Goal: Task Accomplishment & Management: Manage account settings

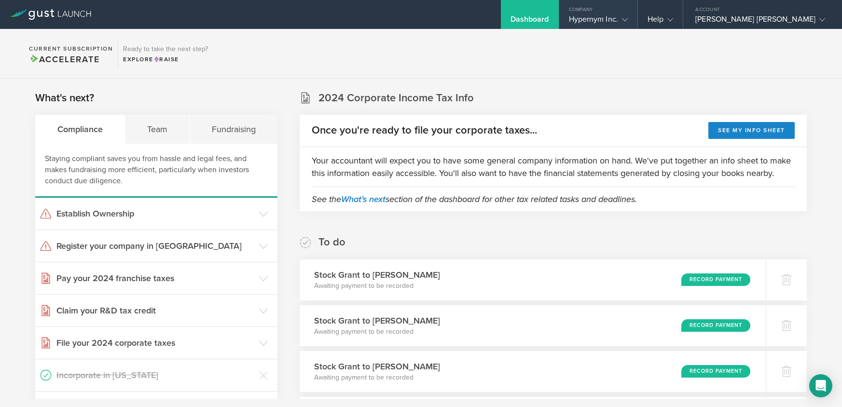
click at [581, 19] on div "Hypernym Inc." at bounding box center [598, 21] width 59 height 14
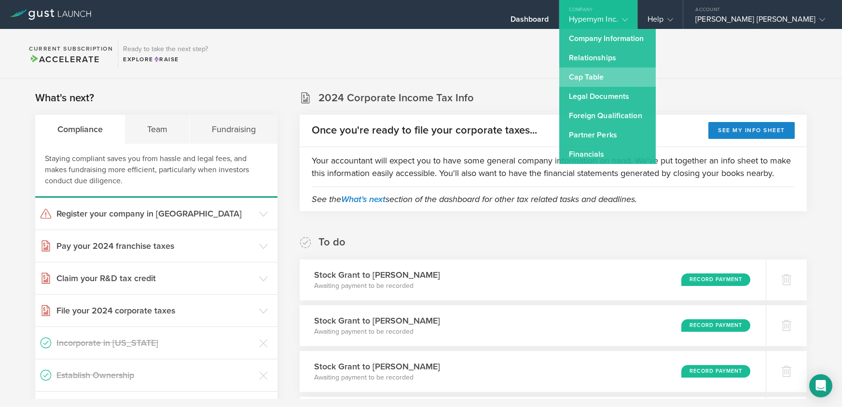
click at [579, 81] on link "Cap Table" at bounding box center [608, 77] width 97 height 19
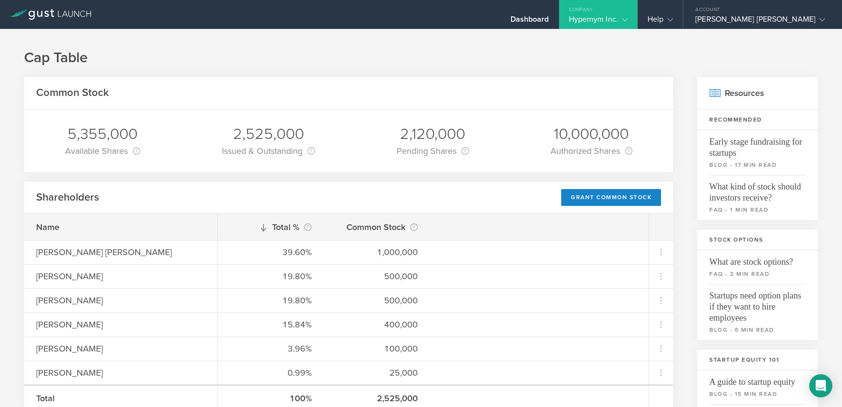
click at [601, 20] on div "Hypernym Inc." at bounding box center [598, 21] width 59 height 14
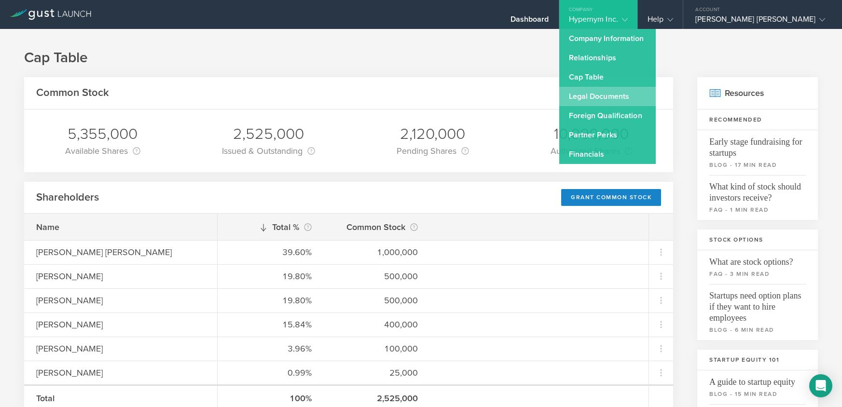
click at [603, 98] on link "Legal Documents" at bounding box center [608, 96] width 97 height 19
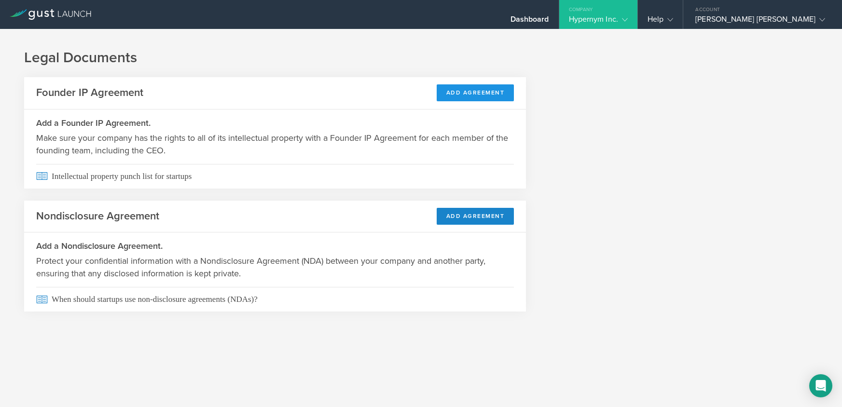
click at [506, 87] on button "Add Agreement" at bounding box center [476, 92] width 78 height 17
click at [560, 13] on div "Company" at bounding box center [599, 7] width 78 height 14
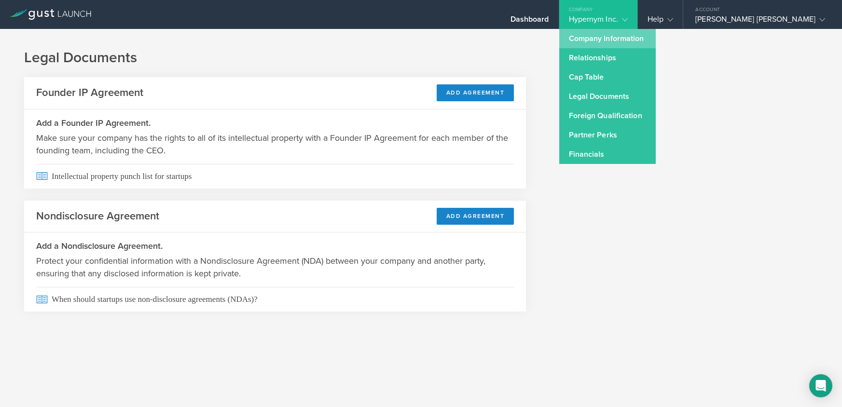
click at [583, 35] on link "Company Information" at bounding box center [608, 38] width 97 height 19
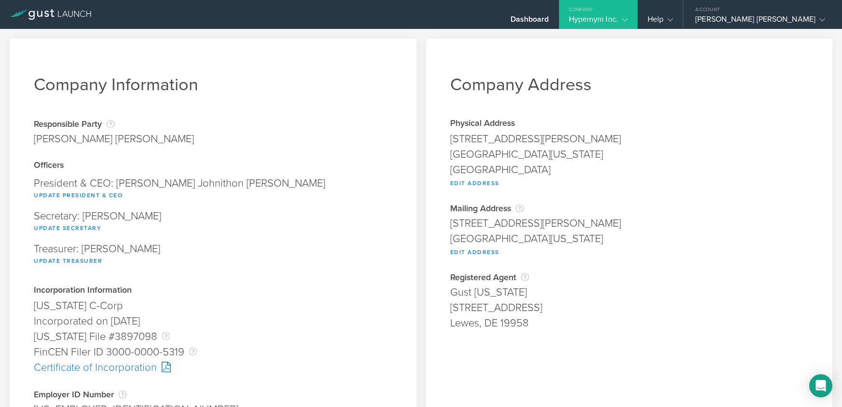
click at [583, 17] on div "Hypernym Inc." at bounding box center [598, 21] width 59 height 14
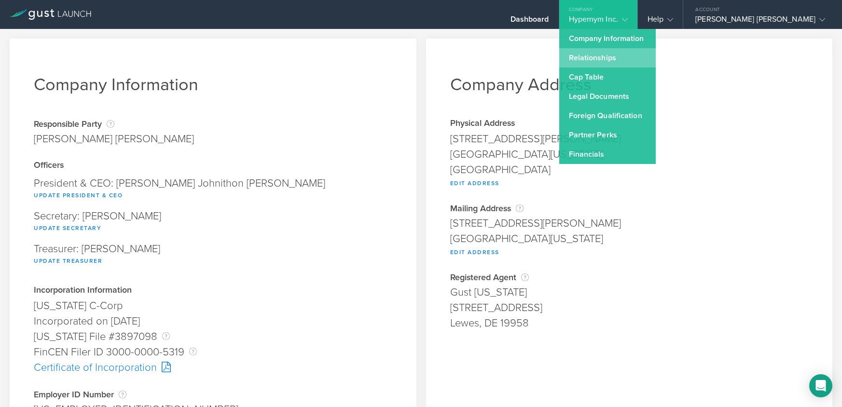
click at [580, 54] on link "Relationships" at bounding box center [608, 57] width 97 height 19
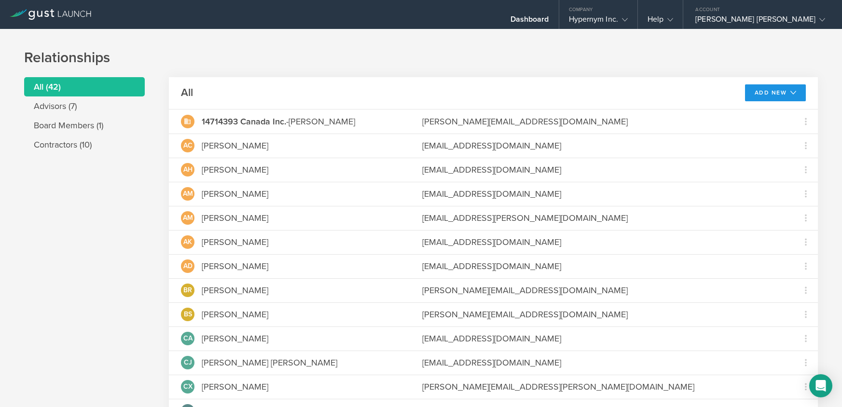
click at [755, 99] on button "Add New" at bounding box center [775, 92] width 61 height 17
click at [755, 116] on li "Add advisor" at bounding box center [772, 114] width 62 height 19
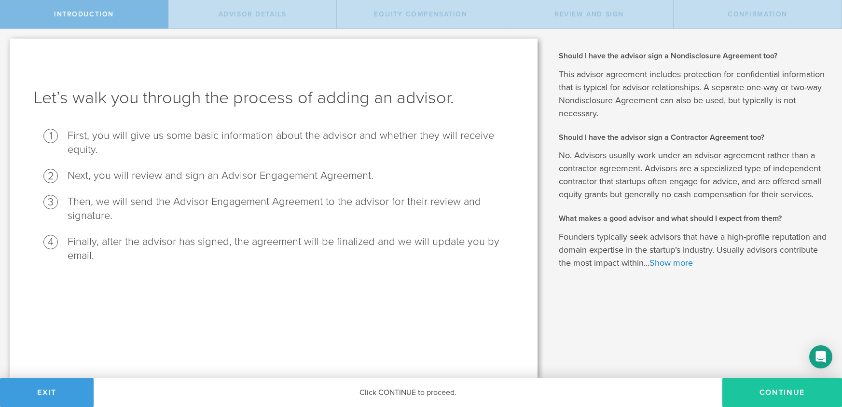
click at [777, 402] on button "Continue" at bounding box center [783, 393] width 120 height 29
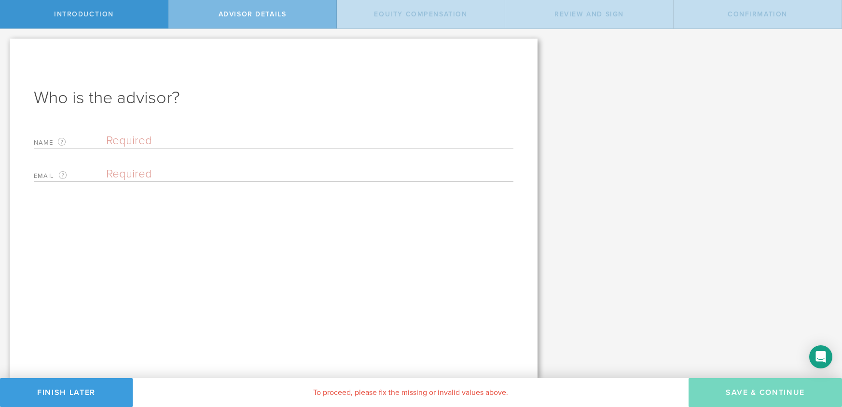
click at [188, 125] on div "Who is the advisor? Name The first and last name of the person that will be you…" at bounding box center [274, 209] width 528 height 340
click at [178, 148] on div "Name The first and last name of the person that will be your advisor." at bounding box center [274, 139] width 480 height 20
click at [178, 143] on input "text" at bounding box center [309, 141] width 407 height 14
type input "[PERSON_NAME]"
click at [160, 176] on input "email" at bounding box center [307, 174] width 403 height 14
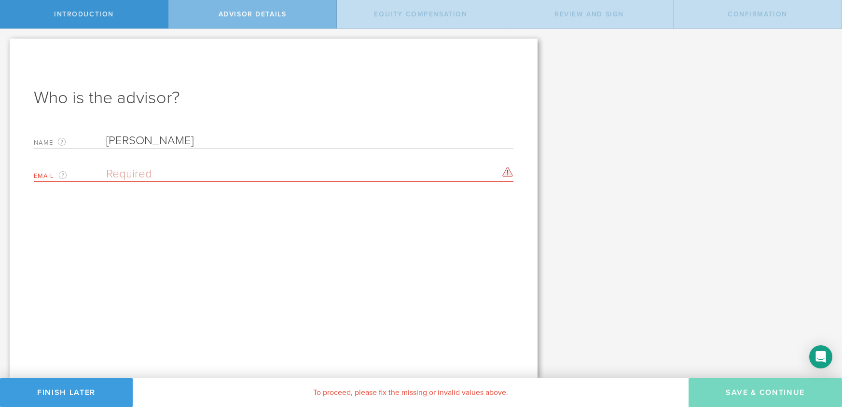
click at [160, 307] on div "Who is the advisor? Name The first and last name of the person that will be you…" at bounding box center [274, 209] width 528 height 340
click at [180, 168] on input "email" at bounding box center [307, 174] width 403 height 14
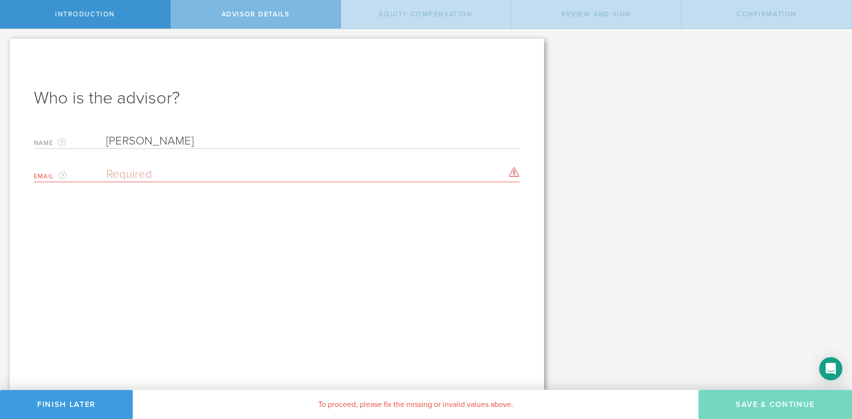
click at [183, 140] on input "[PERSON_NAME]" at bounding box center [313, 141] width 414 height 14
click at [290, 186] on div "Who is the advisor? Name The first and last name of the person that will be you…" at bounding box center [277, 214] width 534 height 351
click at [279, 165] on div "Email The email address of the person that will be your advisor. Please enter a…" at bounding box center [277, 172] width 486 height 20
click at [279, 162] on div "Email The email address of the person that will be your advisor. Please enter a…" at bounding box center [277, 172] width 486 height 20
click at [250, 163] on div "Email The email address of the person that will be your advisor. Please enter a…" at bounding box center [277, 172] width 486 height 20
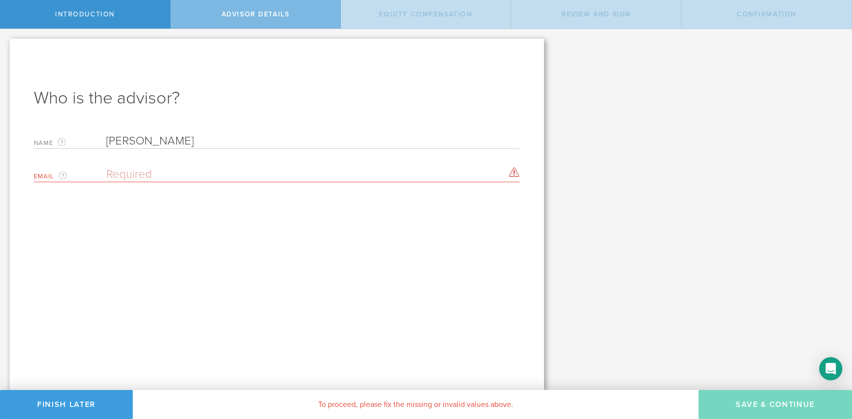
click at [250, 168] on input "email" at bounding box center [310, 174] width 409 height 14
paste input "🚦WORMS 6:30 p.m. ⁨You⁩: that's my word, playa'! Hypernym :: Erin 6:06 p.m. Diff…"
click at [360, 164] on div "Email The email address of the person that will be your advisor. Please enter a…" at bounding box center [277, 172] width 486 height 20
click at [355, 175] on input "email" at bounding box center [310, 174] width 409 height 14
click at [208, 172] on input "email" at bounding box center [310, 174] width 409 height 14
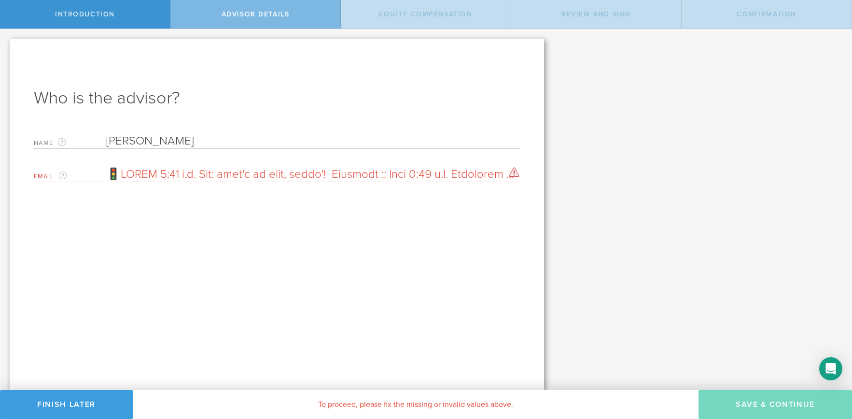
scroll to position [0, 13722]
click at [457, 98] on h1 "Who is the advisor?" at bounding box center [277, 97] width 486 height 23
click at [191, 173] on input "email" at bounding box center [310, 174] width 409 height 14
paste input "email"
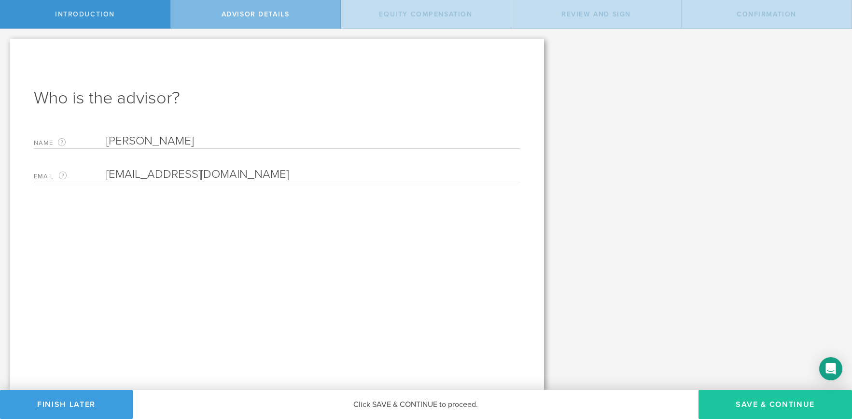
type input "[EMAIL_ADDRESS][DOMAIN_NAME]"
click at [779, 404] on button "Save & Continue" at bounding box center [776, 404] width 154 height 29
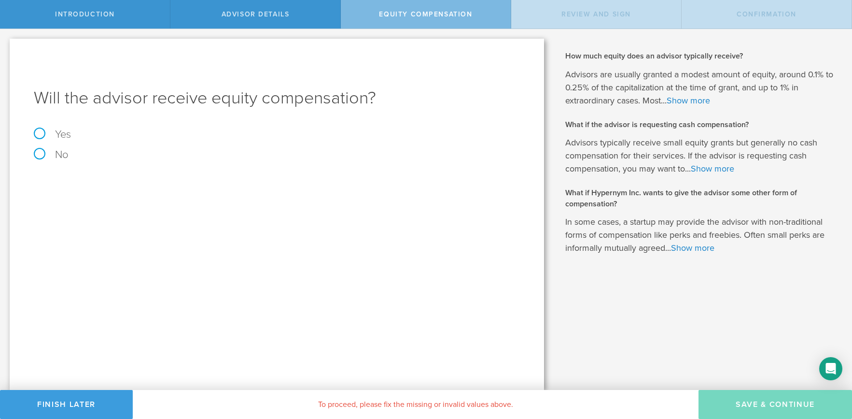
click at [42, 129] on label "Yes" at bounding box center [277, 134] width 486 height 11
click at [6, 44] on input "Yes" at bounding box center [3, 36] width 6 height 15
radio input "true"
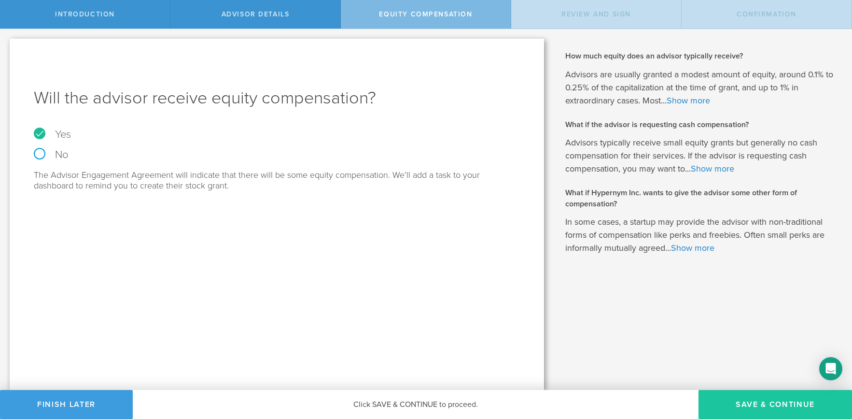
click at [762, 401] on button "Save & Continue" at bounding box center [776, 404] width 154 height 29
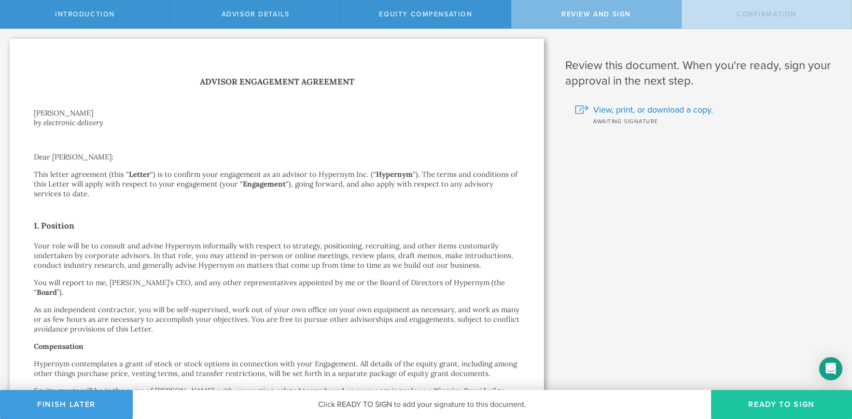
click at [738, 398] on button "Ready to Sign" at bounding box center [781, 404] width 141 height 29
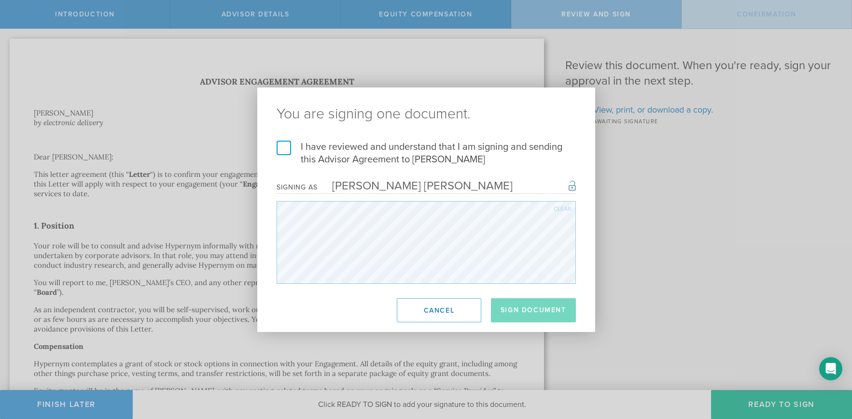
click at [380, 143] on label "I have reviewed and understand that I am signing and sending this Advisor Agree…" at bounding box center [426, 152] width 299 height 25
click at [0, 0] on input "I have reviewed and understand that I am signing and sending this Advisor Agree…" at bounding box center [0, 0] width 0 height 0
click at [550, 327] on footer "Sign Document Cancel" at bounding box center [426, 309] width 338 height 43
click at [548, 321] on button "Sign Document" at bounding box center [533, 310] width 85 height 24
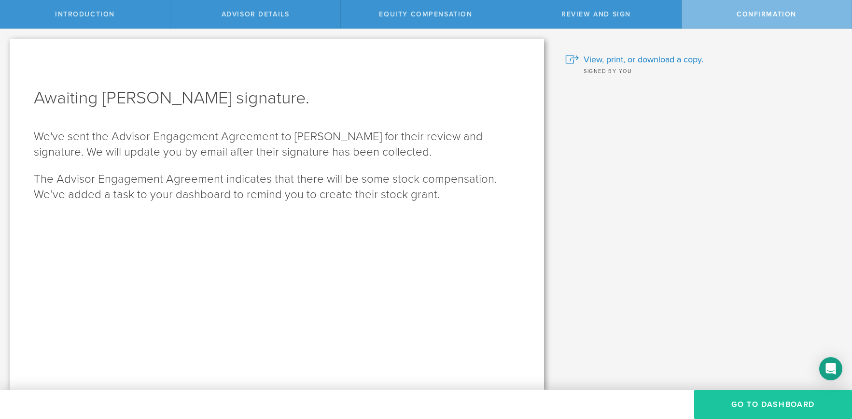
click at [738, 401] on button "Go To Dashboard" at bounding box center [773, 404] width 158 height 29
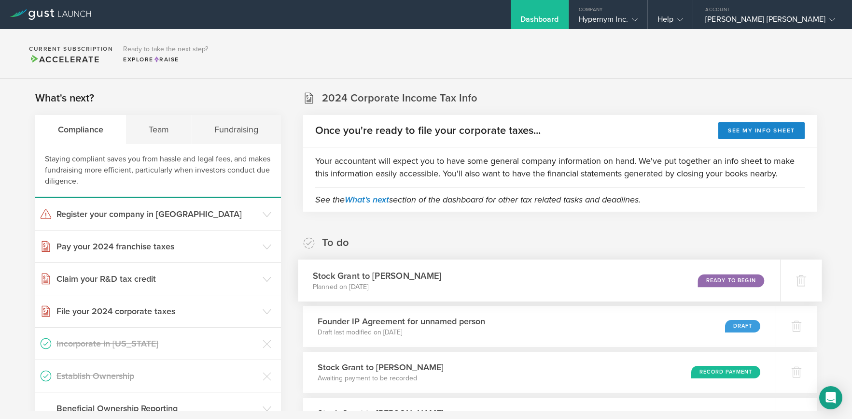
click at [689, 289] on div "Stock Grant to Dan Hunt Planned on Aug 11, 2025 Ready to Begin" at bounding box center [539, 280] width 482 height 42
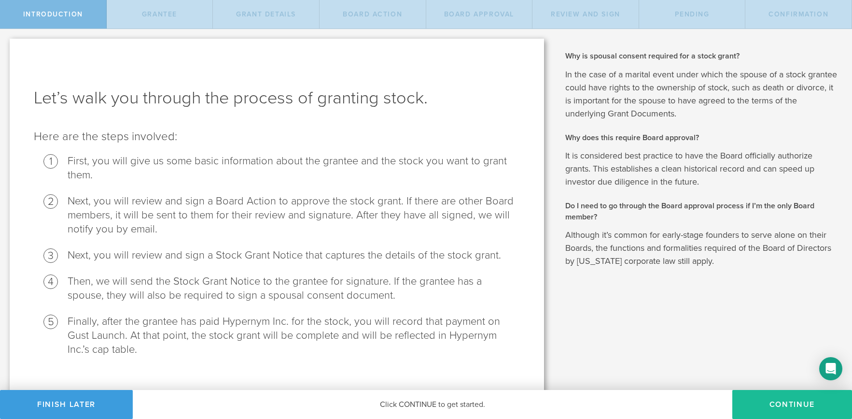
click at [756, 392] on button "Continue" at bounding box center [792, 404] width 120 height 29
radio input "true"
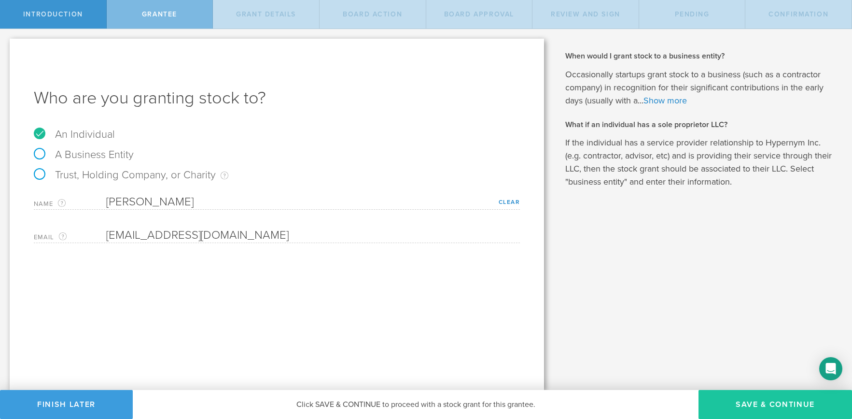
click at [776, 396] on button "Save & Continue" at bounding box center [776, 404] width 154 height 29
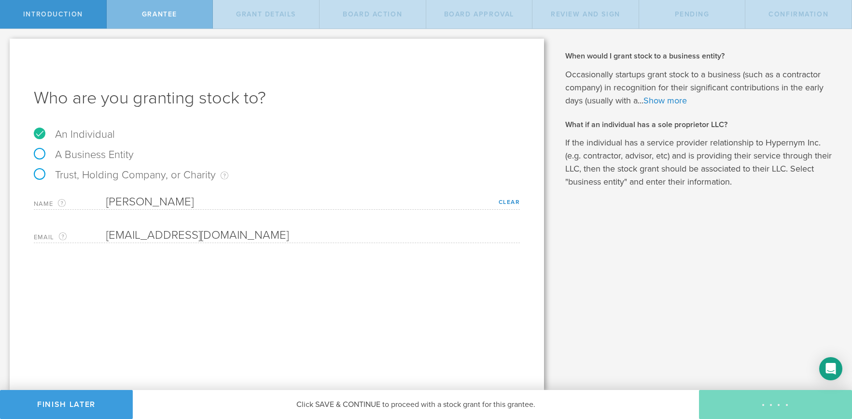
type input "24"
type input "3"
select select "single"
select select "100"
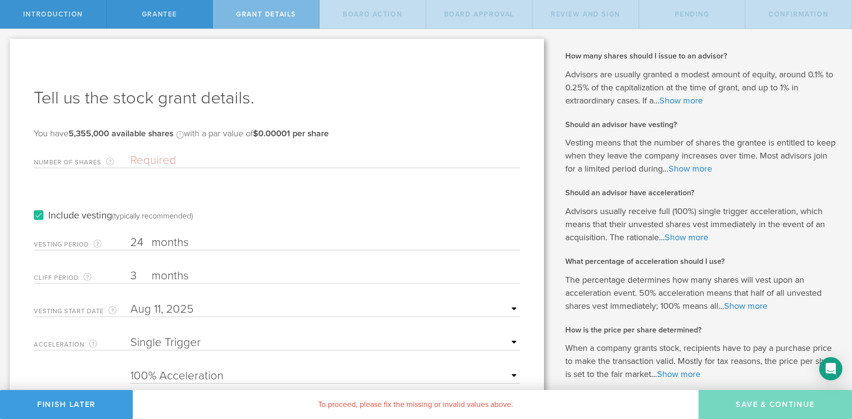
click at [162, 160] on input "Number of Shares The total amount of stock the company is granting to this reci…" at bounding box center [325, 160] width 390 height 14
drag, startPoint x: 135, startPoint y: 276, endPoint x: 106, endPoint y: 268, distance: 30.0
click at [106, 268] on div "Cliff Period The initial waiting period before the first set of shares vests. T…" at bounding box center [277, 274] width 486 height 20
type input "6"
click at [181, 156] on input "Number of Shares The total amount of stock the company is granting to this reci…" at bounding box center [325, 160] width 390 height 14
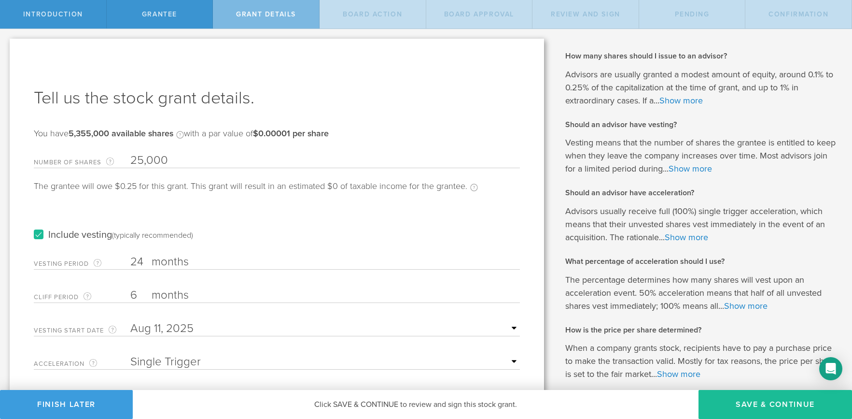
scroll to position [71, 0]
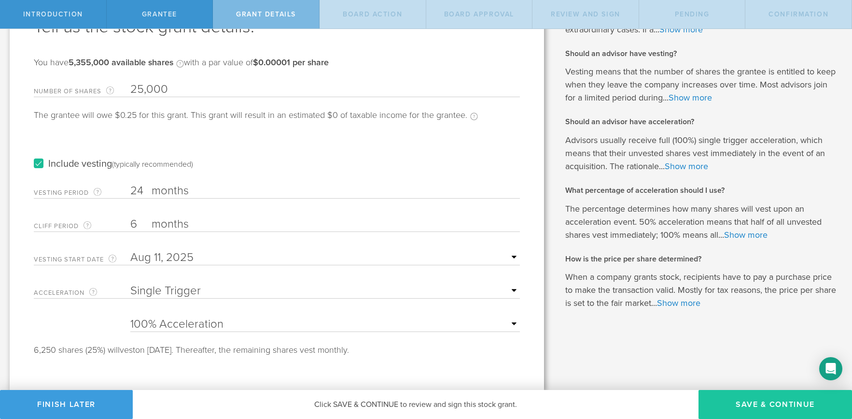
type input "25,000"
click at [774, 404] on button "Save & Continue" at bounding box center [776, 404] width 154 height 29
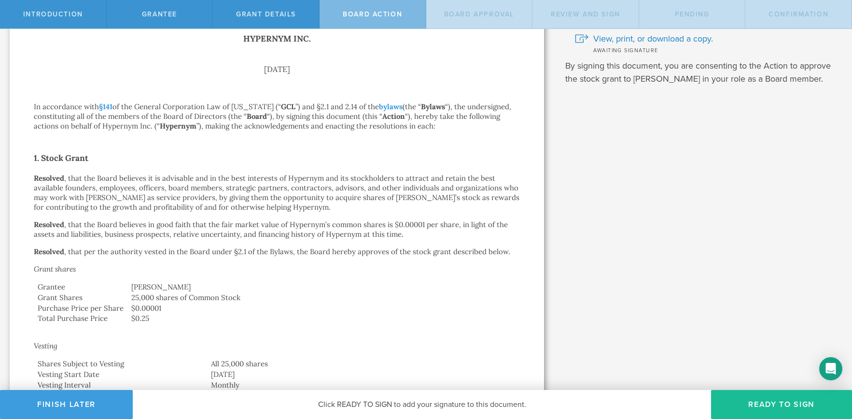
scroll to position [0, 0]
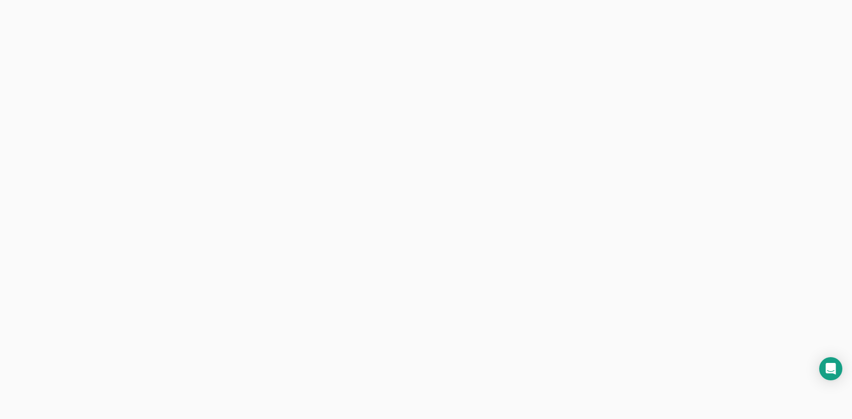
select select "single"
select select "100"
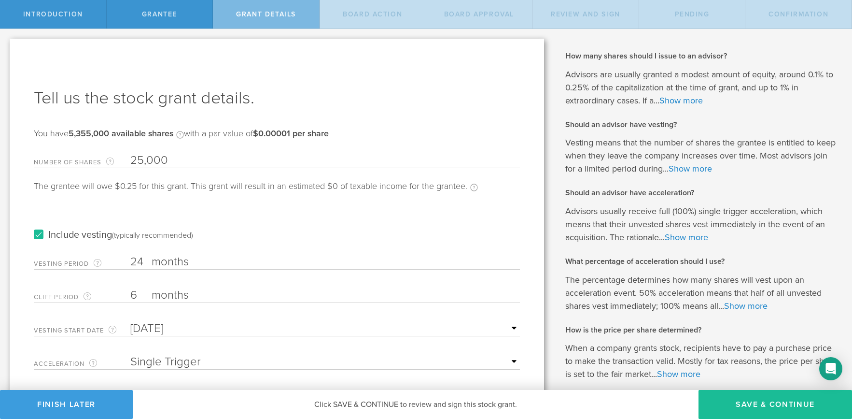
click at [259, 20] on div "Grant Details" at bounding box center [266, 14] width 107 height 28
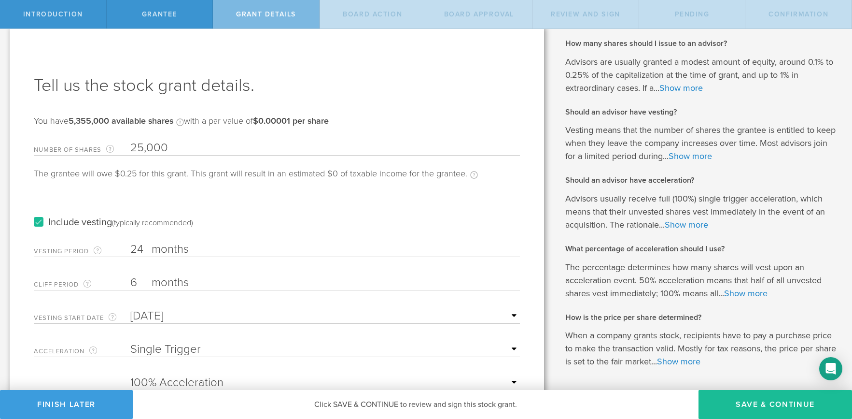
scroll to position [71, 0]
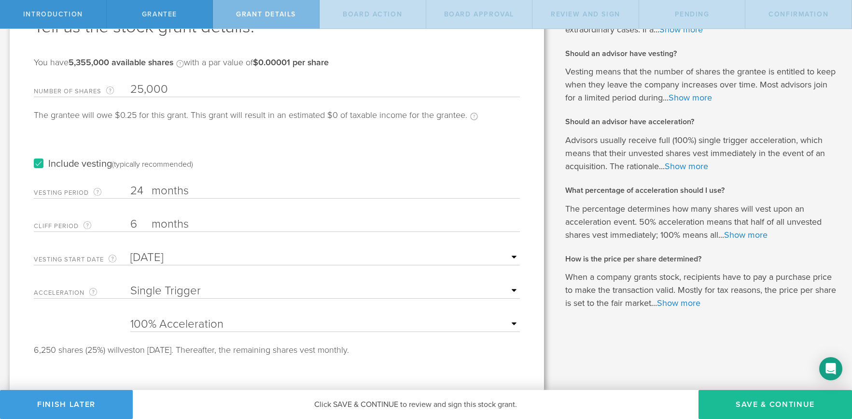
click at [206, 288] on select "None Single Trigger Double Trigger" at bounding box center [325, 290] width 390 height 14
select select "double"
click at [771, 411] on button "Save & Continue" at bounding box center [776, 404] width 154 height 29
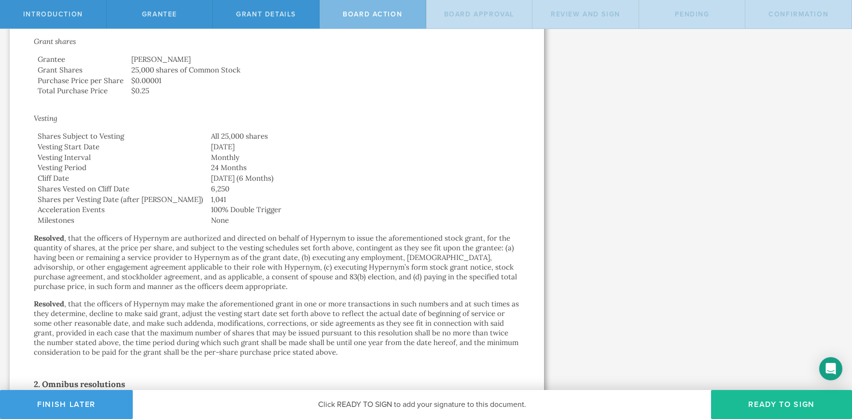
scroll to position [353, 0]
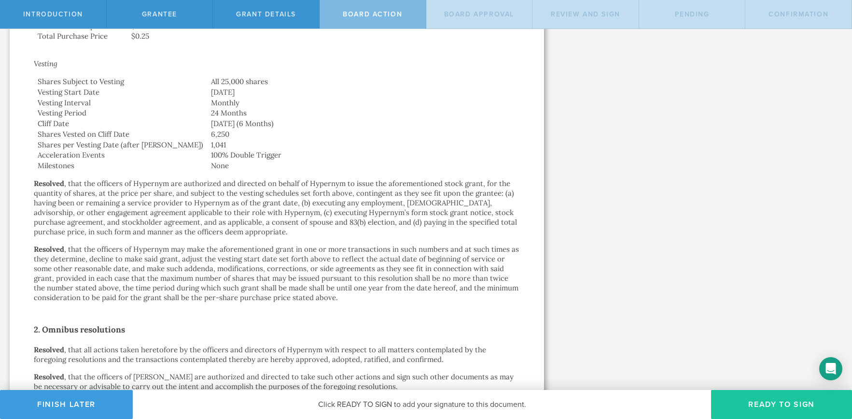
click at [771, 397] on button "Ready to Sign" at bounding box center [781, 404] width 141 height 29
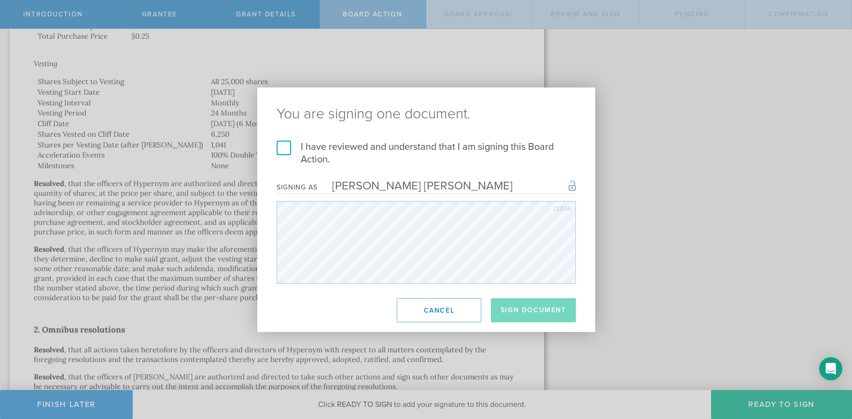
click at [388, 168] on form "I have reviewed and understand that I am signing this Board Action. I understan…" at bounding box center [426, 211] width 299 height 143
click at [375, 134] on h2 "You are signing one document." at bounding box center [426, 113] width 338 height 53
click at [377, 146] on label "I have reviewed and understand that I am signing this Board Action." at bounding box center [426, 152] width 299 height 25
click at [0, 0] on input "I have reviewed and understand that I am signing this Board Action." at bounding box center [0, 0] width 0 height 0
click at [533, 292] on footer "Sign Document Cancel" at bounding box center [426, 309] width 338 height 43
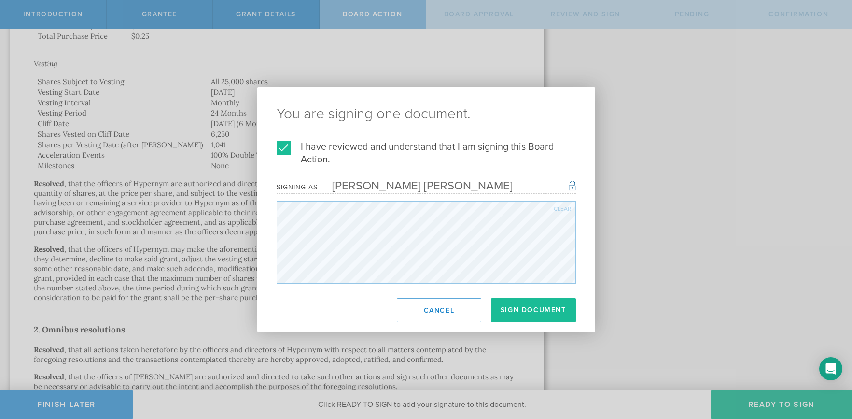
drag, startPoint x: 535, startPoint y: 301, endPoint x: 685, endPoint y: 284, distance: 150.6
click at [535, 301] on button "Sign Document" at bounding box center [533, 310] width 85 height 24
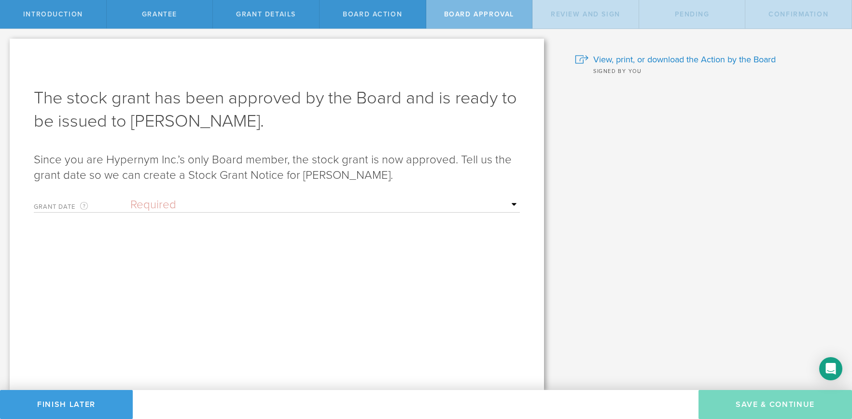
scroll to position [0, 0]
click at [327, 209] on select "Required Upon [PERSON_NAME]'s signature A specific date" at bounding box center [325, 204] width 390 height 14
select select "uponGranteeSignature"
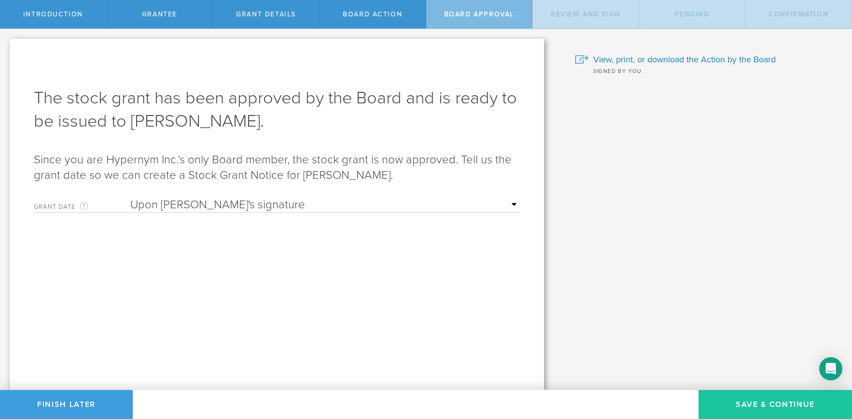
click at [743, 397] on button "Save & Continue" at bounding box center [776, 404] width 154 height 29
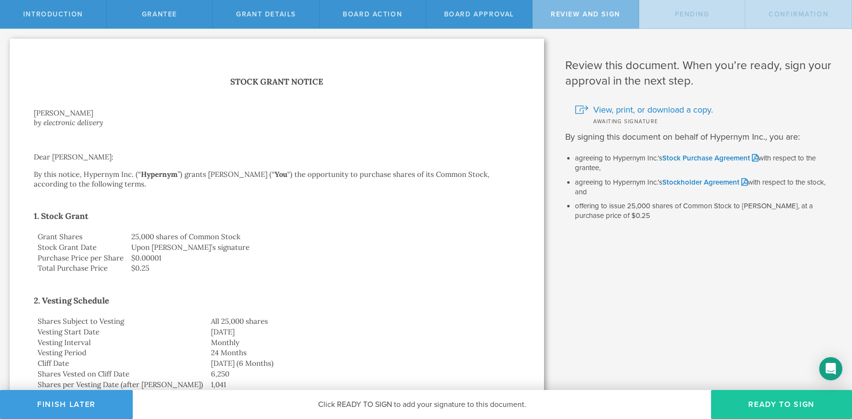
click at [768, 407] on button "Ready to Sign" at bounding box center [781, 404] width 141 height 29
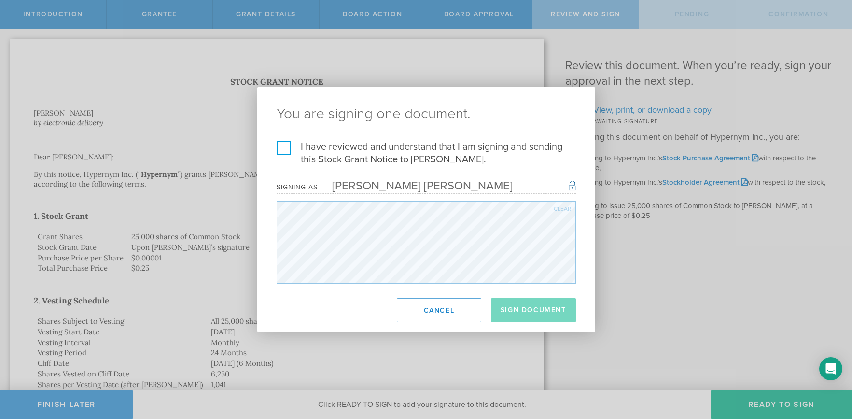
click at [378, 146] on label "I have reviewed and understand that I am signing and sending this Stock Grant N…" at bounding box center [426, 152] width 299 height 25
click at [0, 0] on input "I have reviewed and understand that I am signing and sending this Stock Grant N…" at bounding box center [0, 0] width 0 height 0
click at [552, 301] on button "Sign Document" at bounding box center [533, 310] width 85 height 24
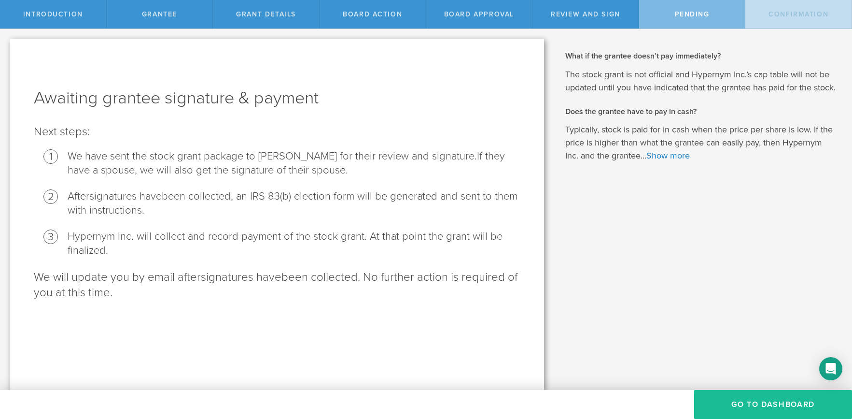
click at [420, 151] on li "We have sent the stock grant package to [PERSON_NAME] for their review and sign…" at bounding box center [294, 163] width 452 height 28
click at [734, 405] on button "Go To Dashboard" at bounding box center [773, 404] width 158 height 29
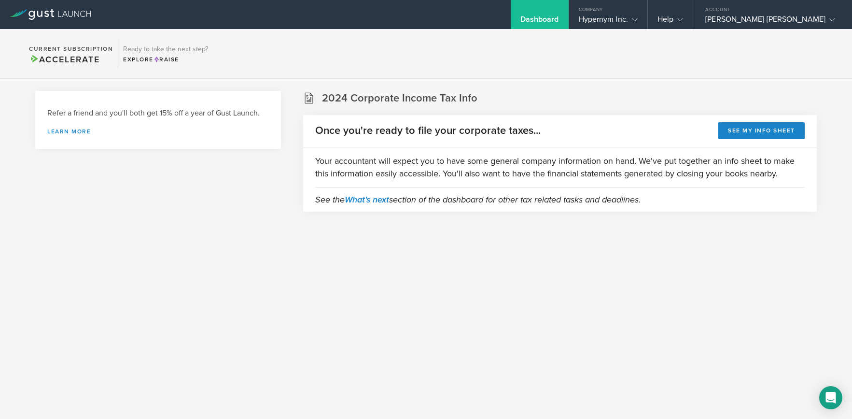
click at [241, 265] on div at bounding box center [426, 209] width 852 height 419
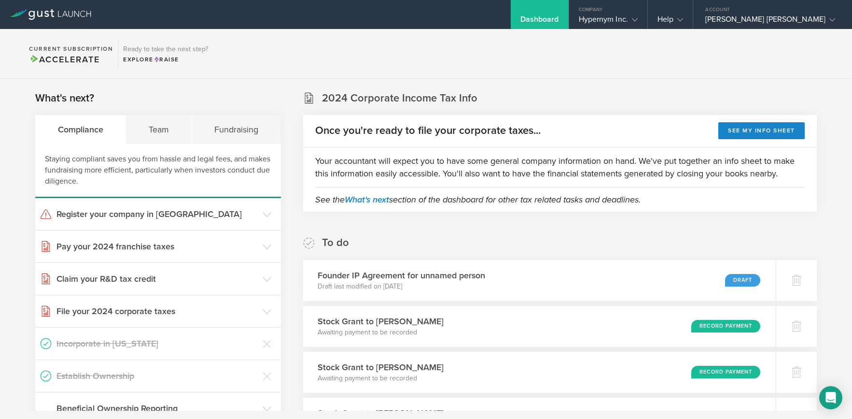
click at [793, 287] on div at bounding box center [801, 280] width 42 height 42
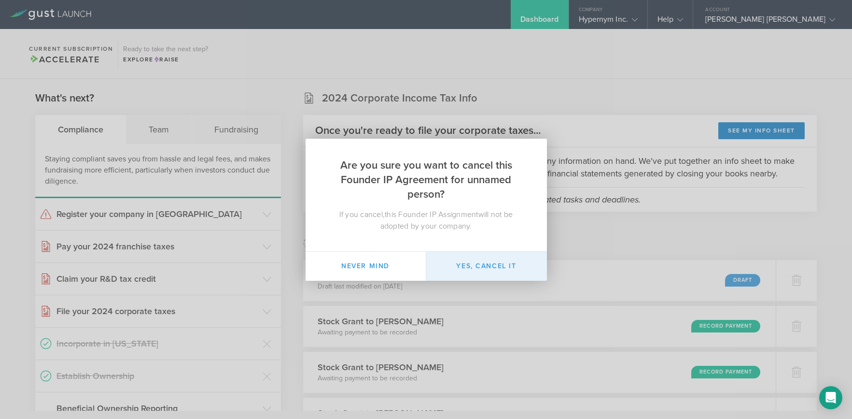
click at [513, 253] on div "Are you sure you want to cancel this Founder IP Agreement for unnamed person? I…" at bounding box center [426, 210] width 241 height 142
click at [508, 260] on button "Yes, cancel it" at bounding box center [486, 266] width 121 height 29
